Goal: Check status: Check status

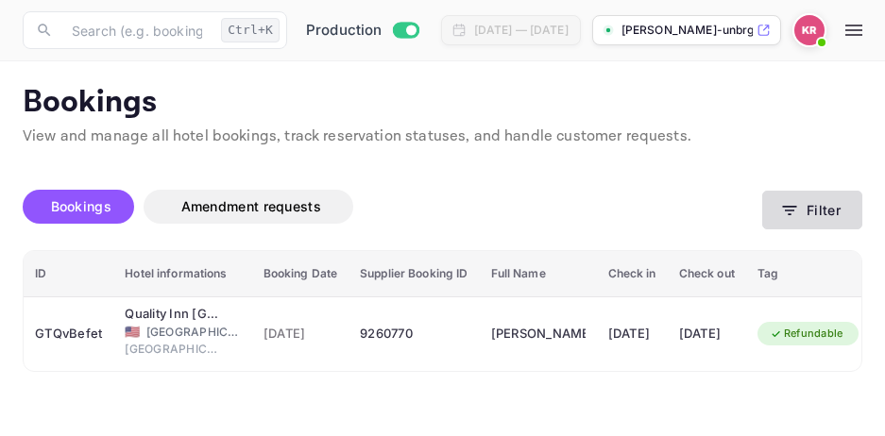
click at [792, 212] on icon "button" at bounding box center [789, 210] width 19 height 19
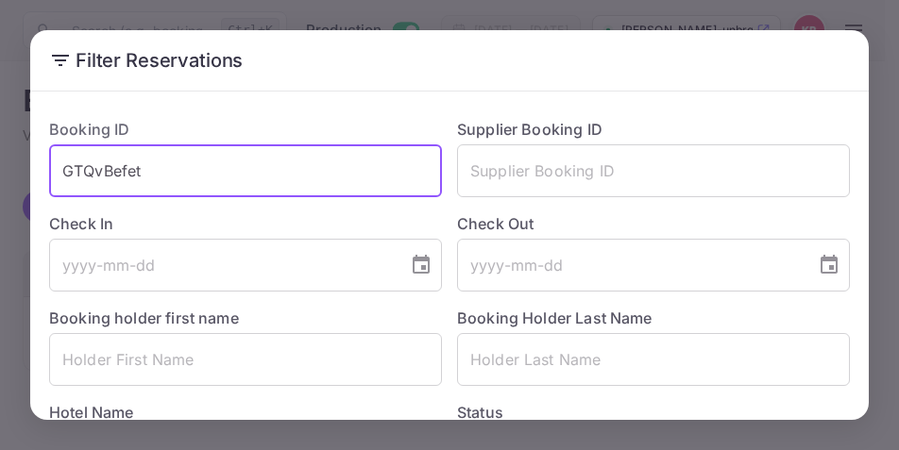
drag, startPoint x: 144, startPoint y: 173, endPoint x: 75, endPoint y: 182, distance: 70.5
click at [57, 169] on input "GTQvBefet" at bounding box center [245, 170] width 393 height 53
paste input "84tmpilgP"
click at [60, 172] on input "84tmpilgP" at bounding box center [245, 170] width 393 height 53
click at [160, 156] on input "84tmpilgP" at bounding box center [245, 170] width 393 height 53
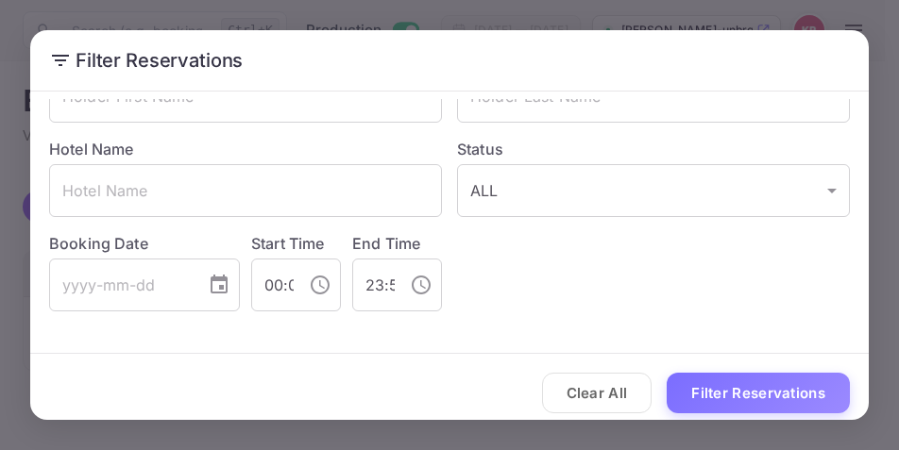
scroll to position [276, 0]
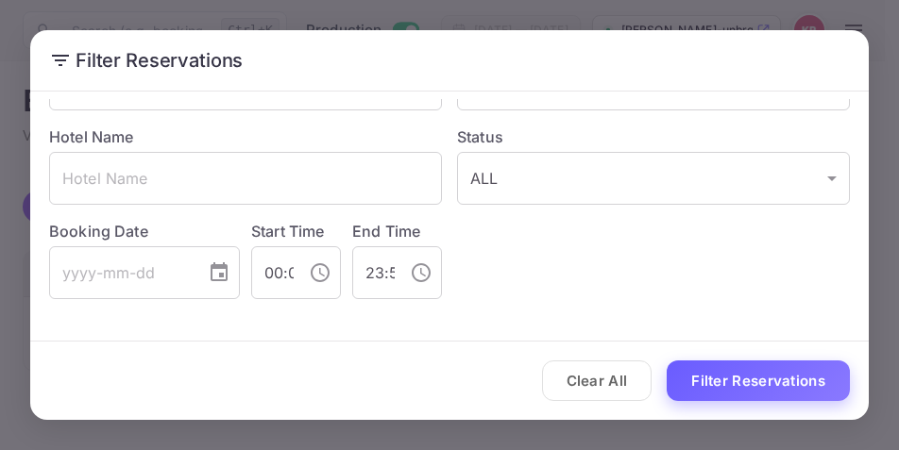
type input "84tmpilgP"
click at [731, 375] on button "Filter Reservations" at bounding box center [758, 381] width 183 height 41
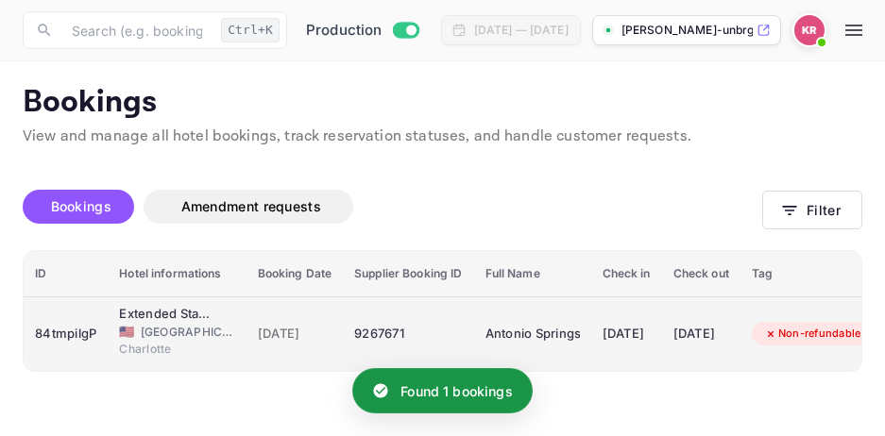
click at [379, 334] on div "9267671" at bounding box center [408, 334] width 108 height 30
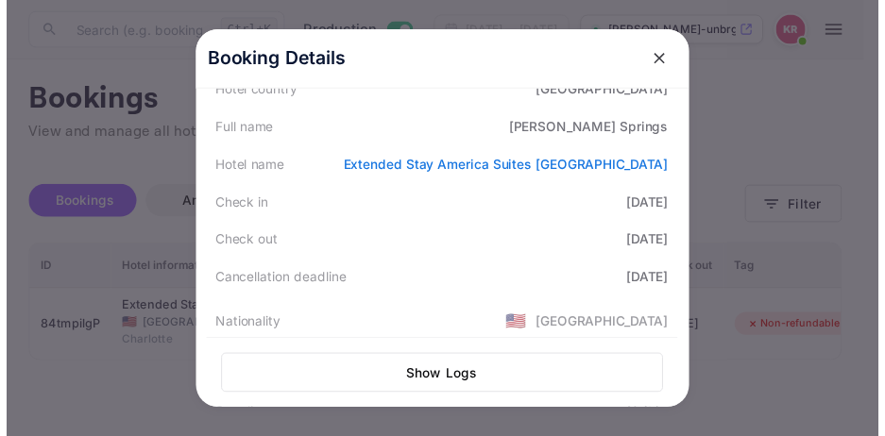
scroll to position [283, 0]
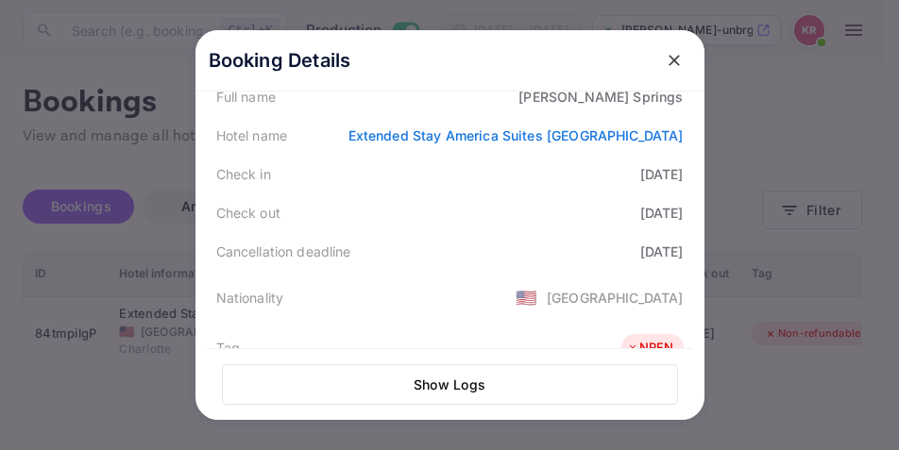
click at [667, 63] on icon "close" at bounding box center [674, 60] width 19 height 19
